Goal: Check status: Check status

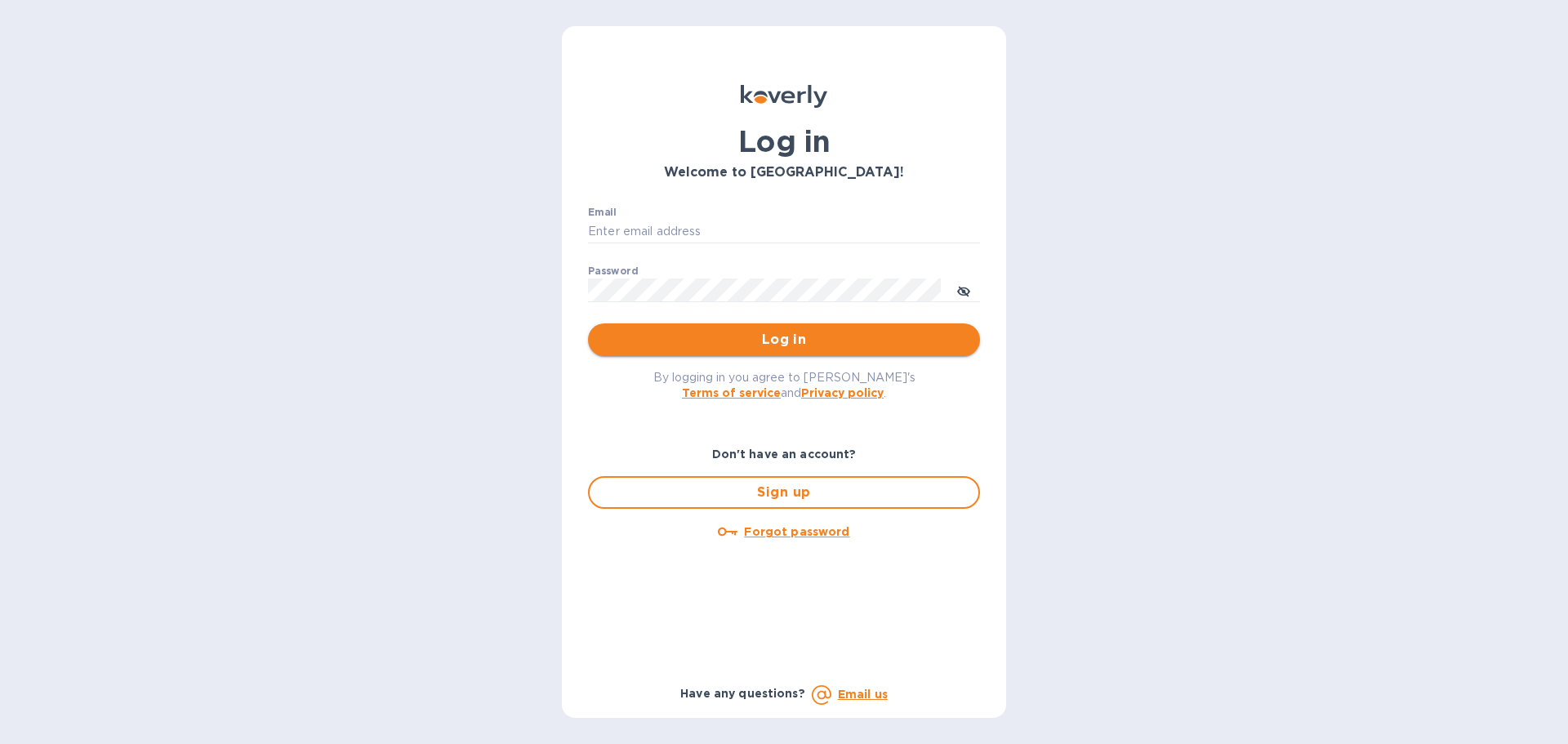
type input "syim@ulogusa.com"
click at [633, 346] on span "Log in" at bounding box center [784, 340] width 366 height 20
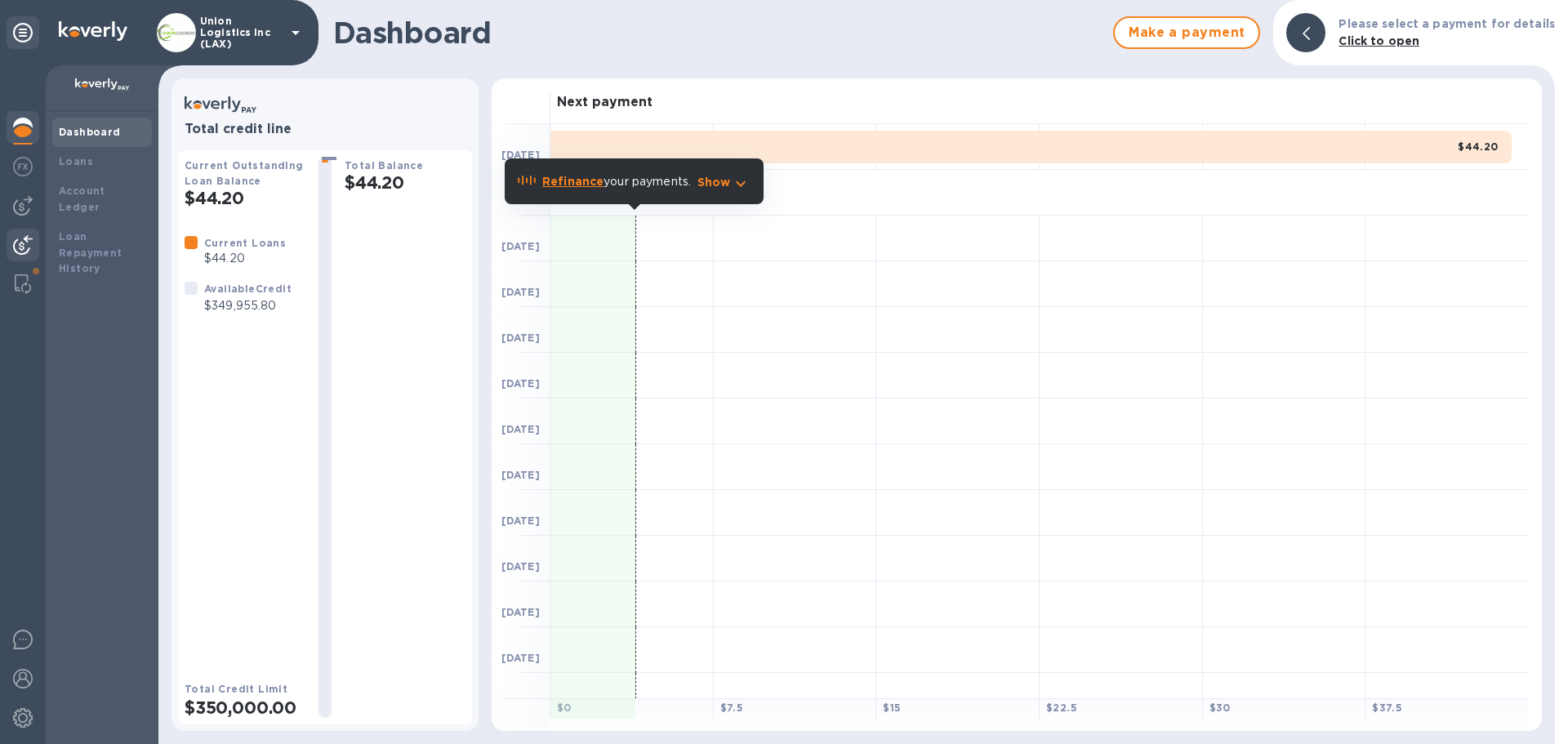
click at [29, 238] on img at bounding box center [23, 245] width 20 height 20
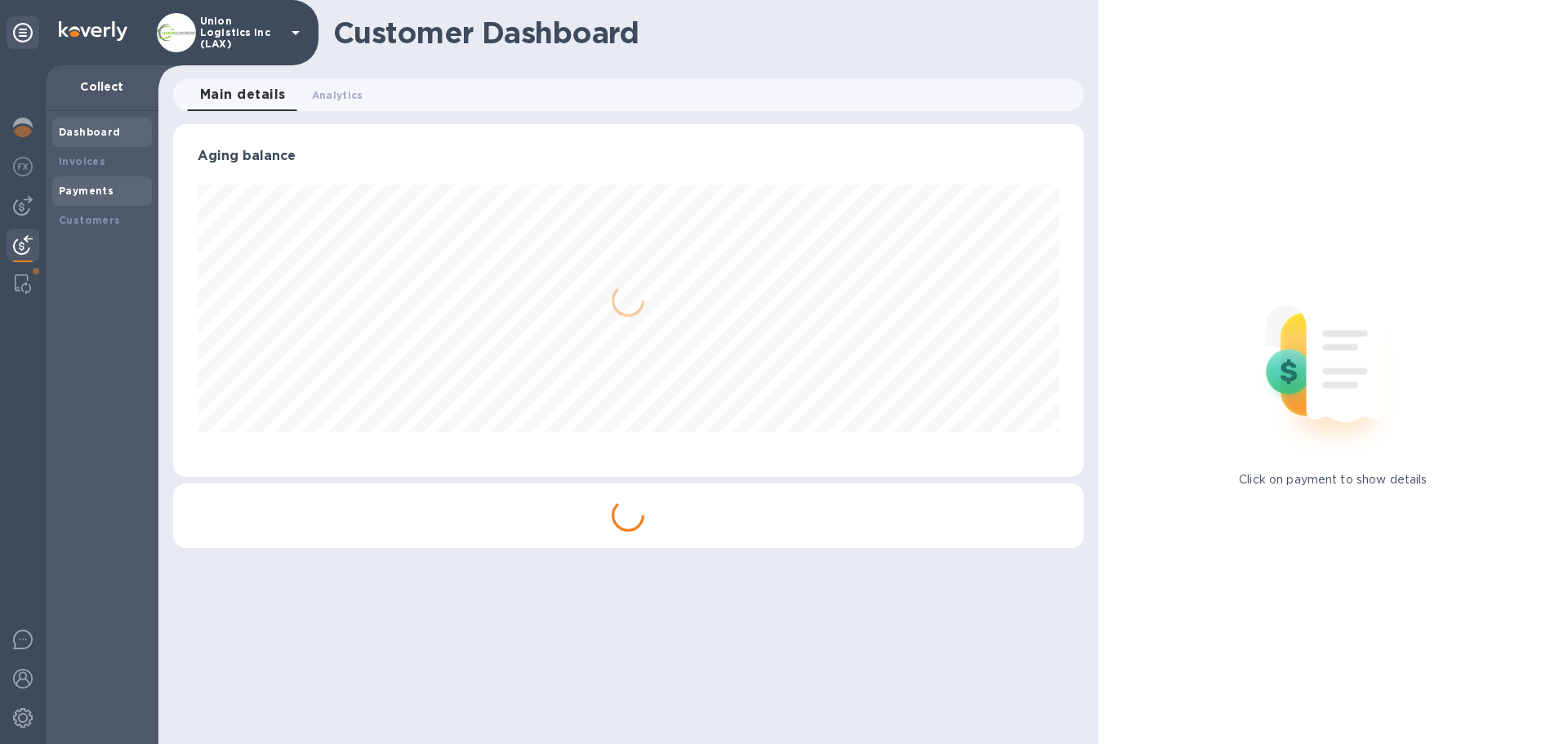
scroll to position [353, 910]
click at [112, 183] on div "Payments" at bounding box center [103, 191] width 87 height 17
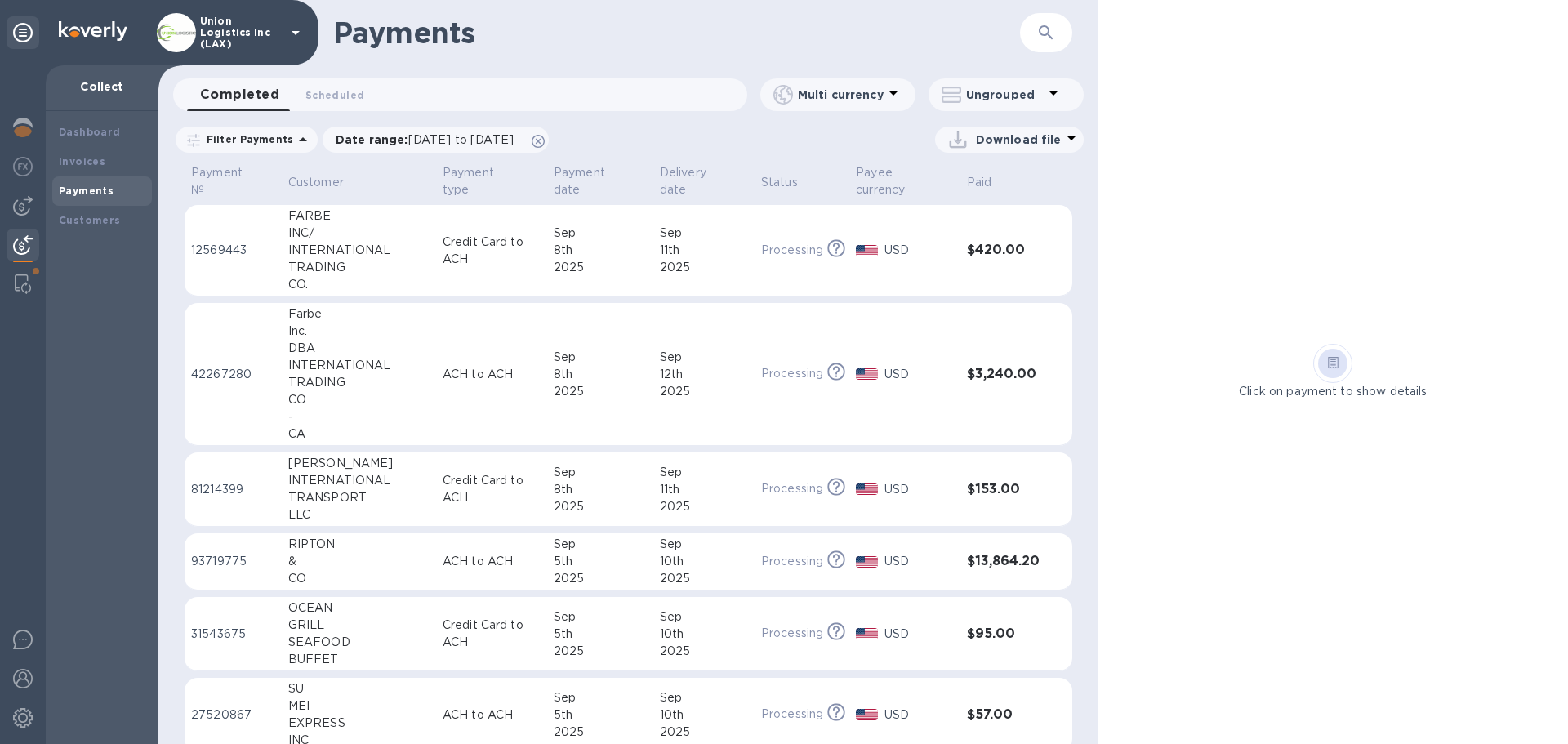
click at [660, 255] on div "11th" at bounding box center [703, 250] width 88 height 17
